Goal: Task Accomplishment & Management: Complete application form

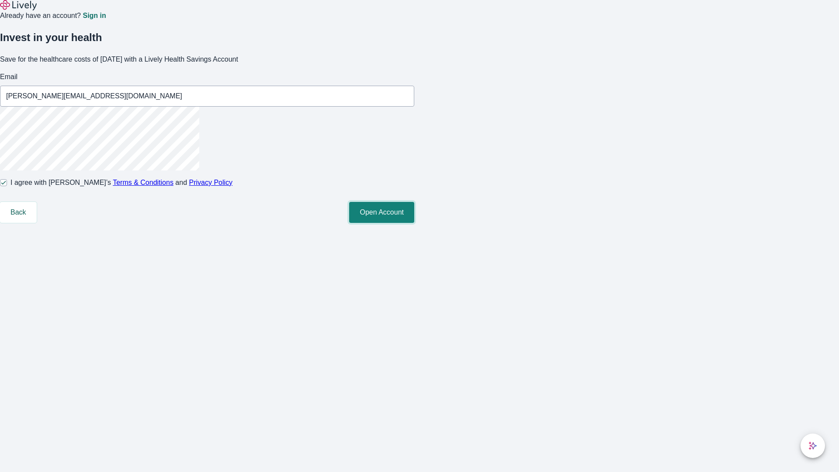
click at [414, 223] on button "Open Account" at bounding box center [381, 212] width 65 height 21
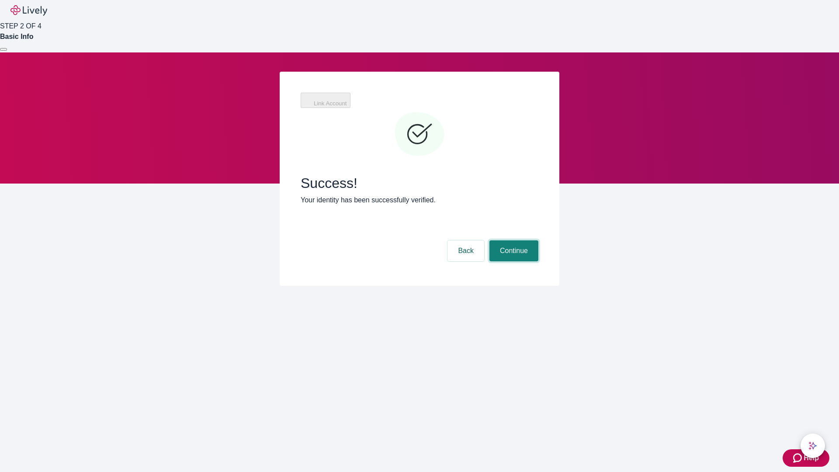
click at [513, 240] on button "Continue" at bounding box center [514, 250] width 49 height 21
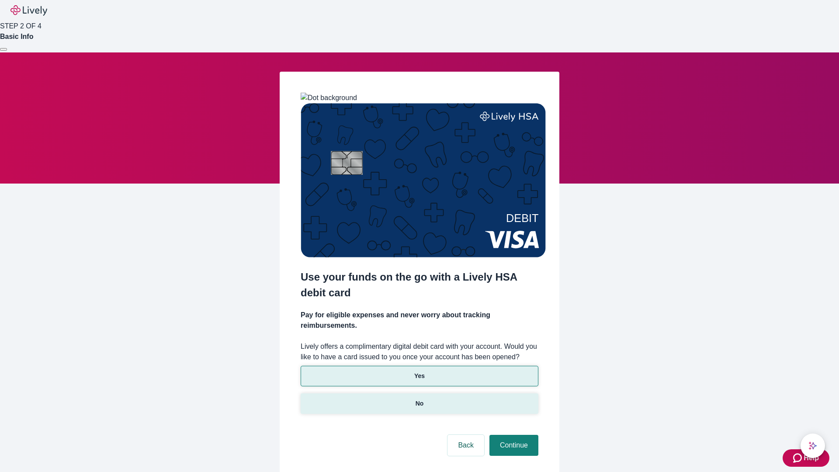
click at [419, 399] on p "No" at bounding box center [420, 403] width 8 height 9
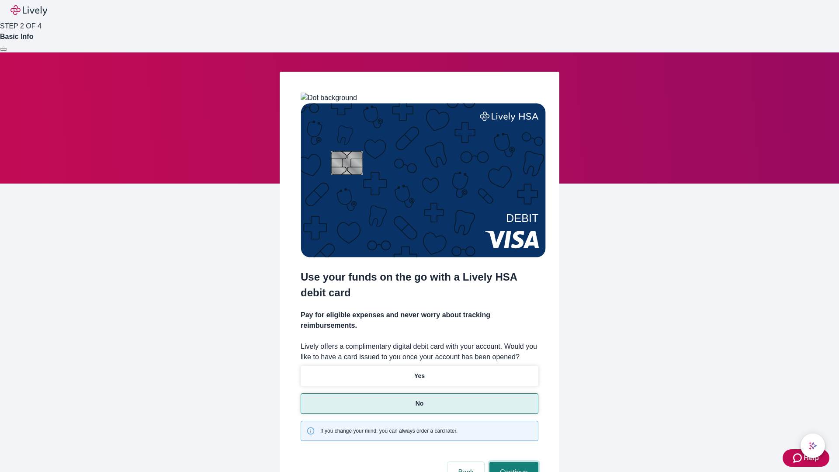
click at [513, 462] on button "Continue" at bounding box center [514, 472] width 49 height 21
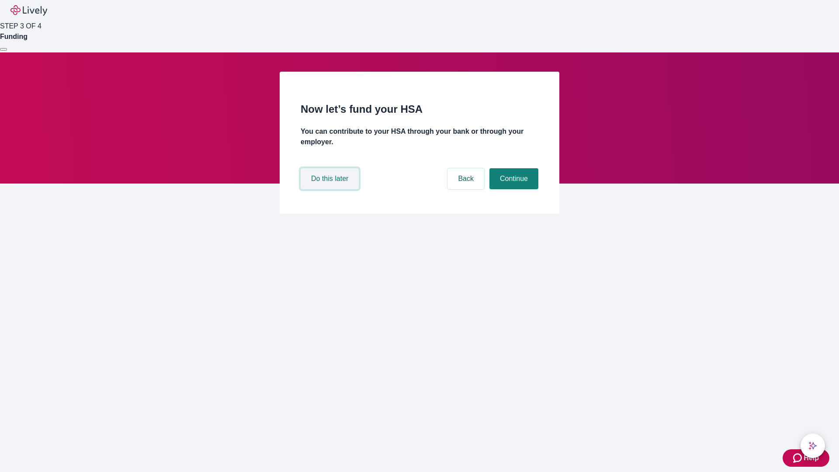
click at [331, 189] on button "Do this later" at bounding box center [330, 178] width 58 height 21
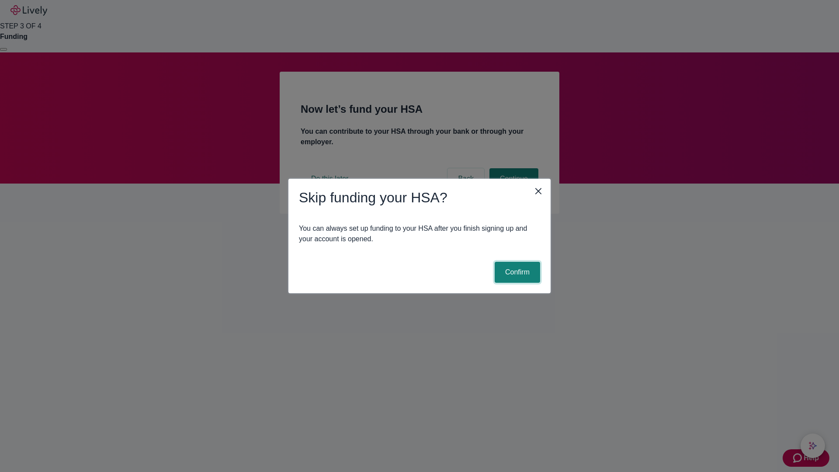
click at [516, 272] on button "Confirm" at bounding box center [517, 272] width 45 height 21
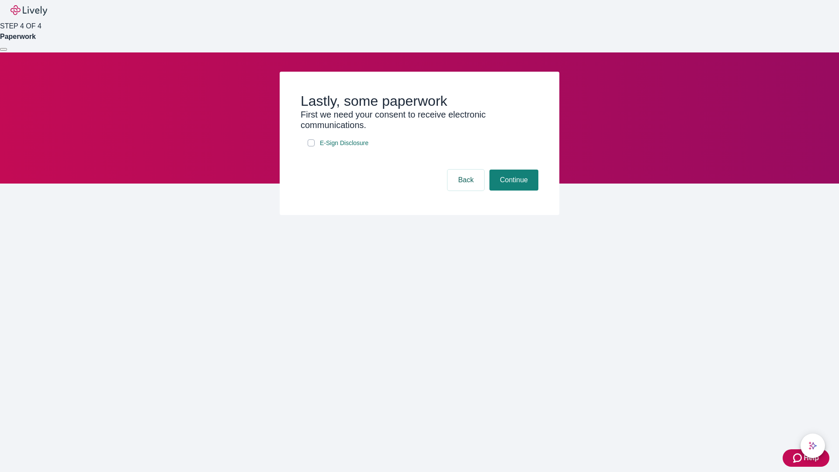
click at [311, 146] on input "E-Sign Disclosure" at bounding box center [311, 142] width 7 height 7
checkbox input "true"
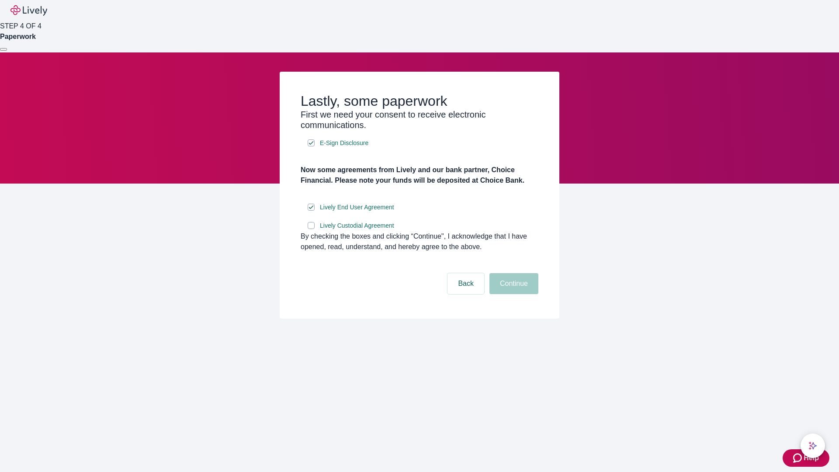
click at [311, 229] on input "Lively Custodial Agreement" at bounding box center [311, 225] width 7 height 7
checkbox input "true"
click at [513, 294] on button "Continue" at bounding box center [514, 283] width 49 height 21
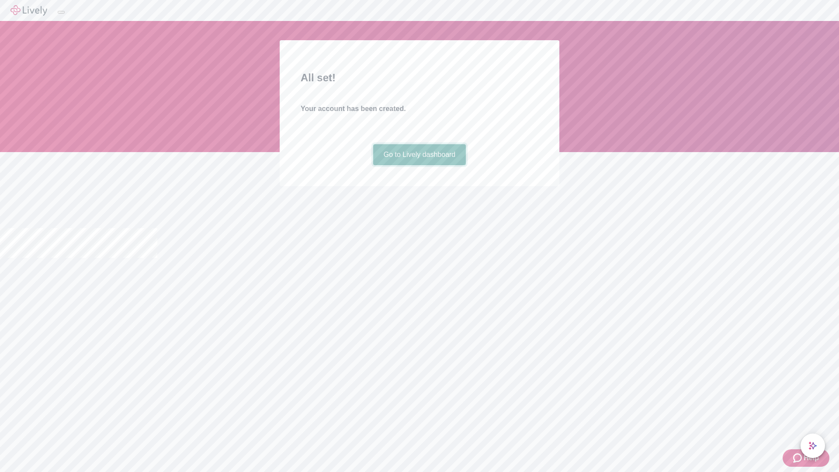
click at [419, 165] on link "Go to Lively dashboard" at bounding box center [419, 154] width 93 height 21
